Goal: Information Seeking & Learning: Learn about a topic

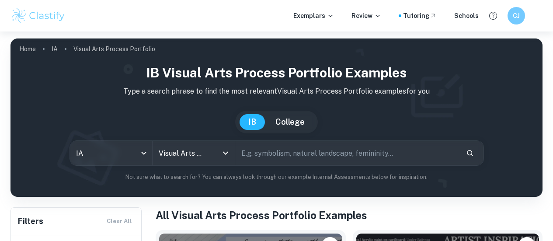
checkbox input "true"
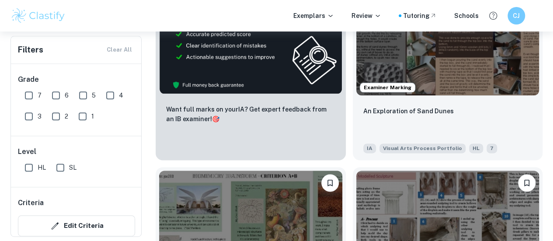
scroll to position [525, 0]
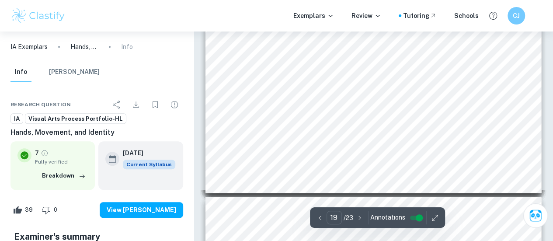
scroll to position [3587, 0]
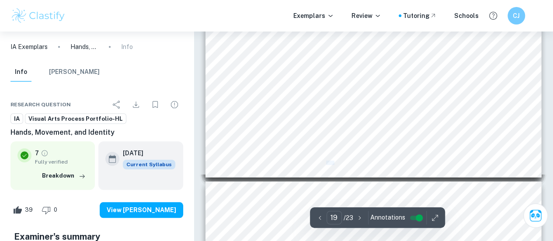
click at [319, 162] on span "the media difficult to work with and keep refined but over time, I grew more co…" at bounding box center [288, 163] width 160 height 4
click at [427, 146] on div "To support my exploration of sculpture and 3d forms, I created some observation…" at bounding box center [374, 82] width 336 height 189
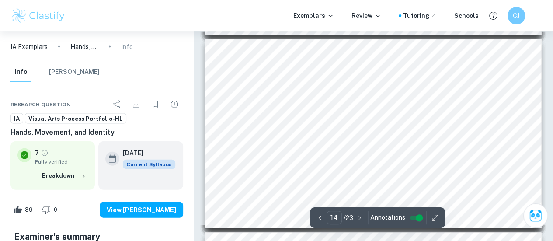
scroll to position [2555, 0]
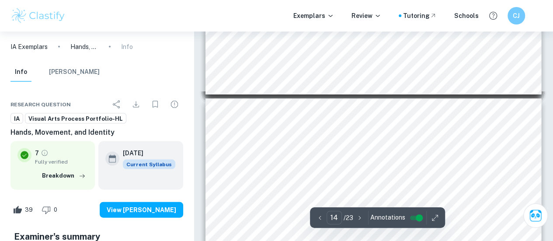
type input "13"
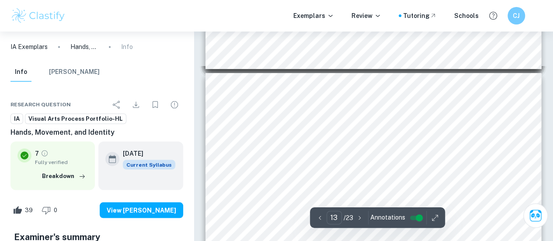
scroll to position [2336, 0]
